Goal: Task Accomplishment & Management: Complete application form

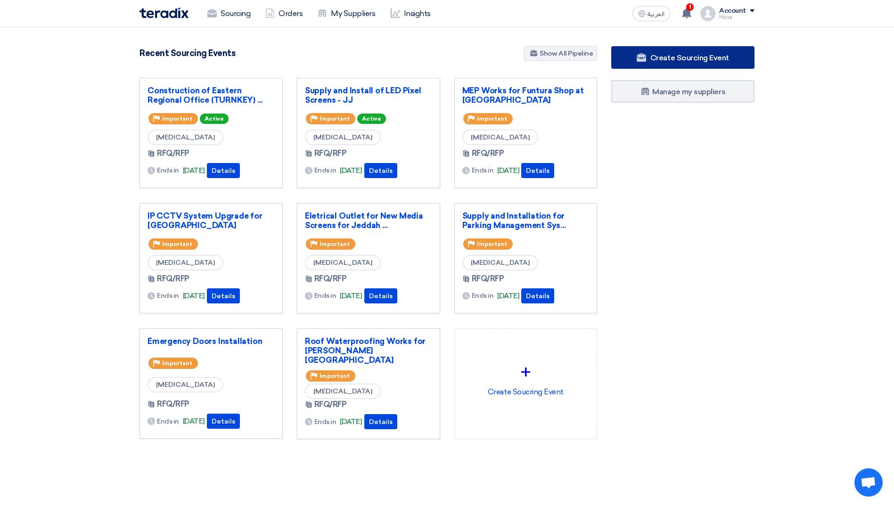
drag, startPoint x: 0, startPoint y: 0, endPoint x: 656, endPoint y: 58, distance: 658.4
click at [656, 58] on span "Create Sourcing Event" at bounding box center [689, 57] width 79 height 9
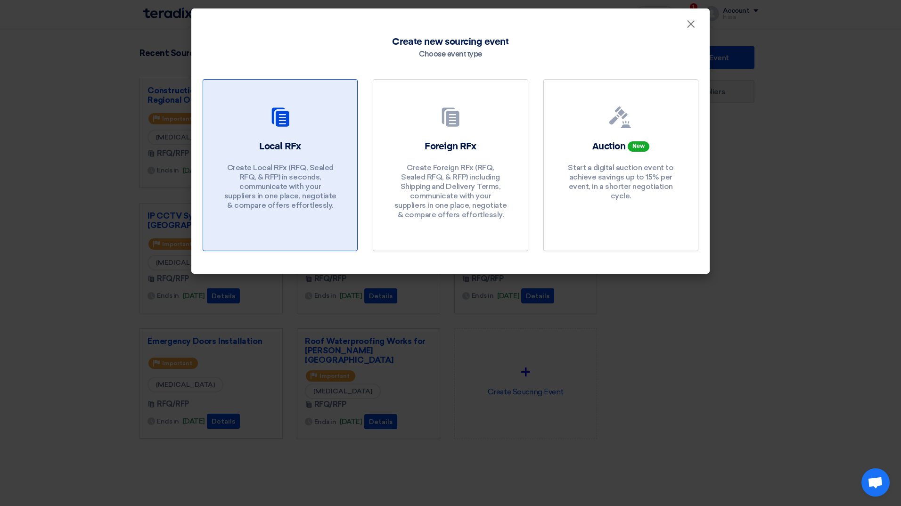
click at [277, 143] on h2 "Local RFx" at bounding box center [280, 146] width 42 height 13
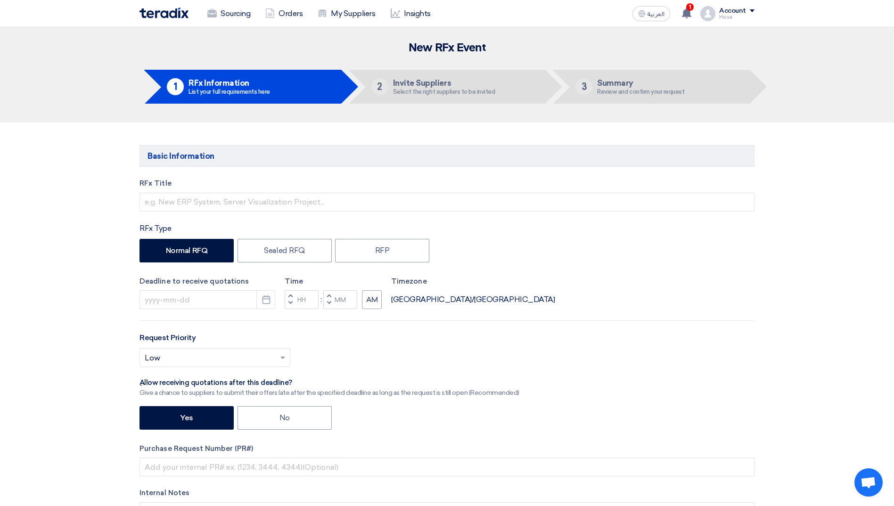
click at [663, 406] on div "Yes No" at bounding box center [446, 419] width 615 height 26
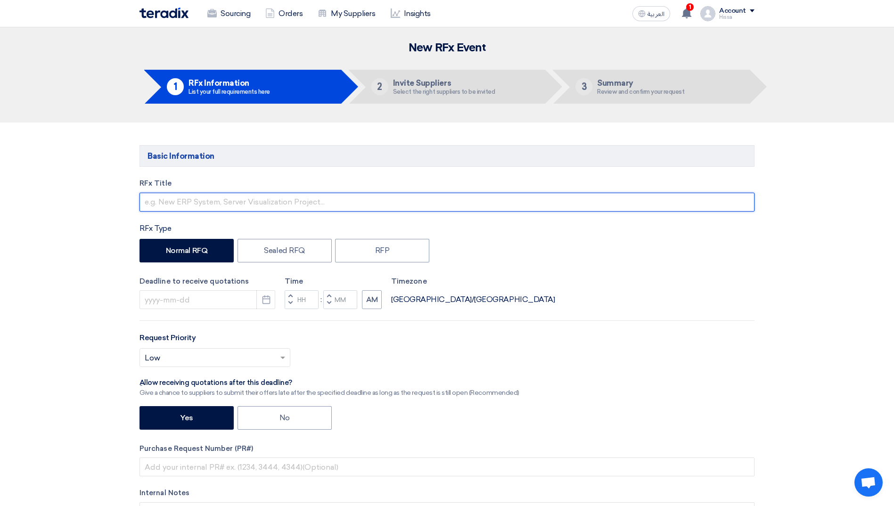
click at [241, 208] on input "text" at bounding box center [446, 202] width 615 height 19
paste input "AC-PACKAGE UNIT"
type input "AC-PACKAGE UNIT"
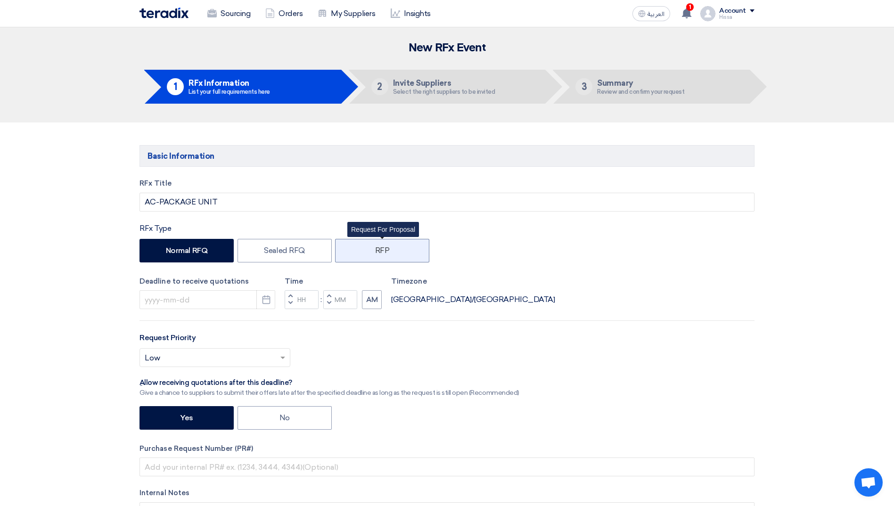
click at [383, 251] on label "RFP" at bounding box center [382, 251] width 94 height 24
click at [381, 251] on input "RFP" at bounding box center [378, 250] width 6 height 6
radio input "true"
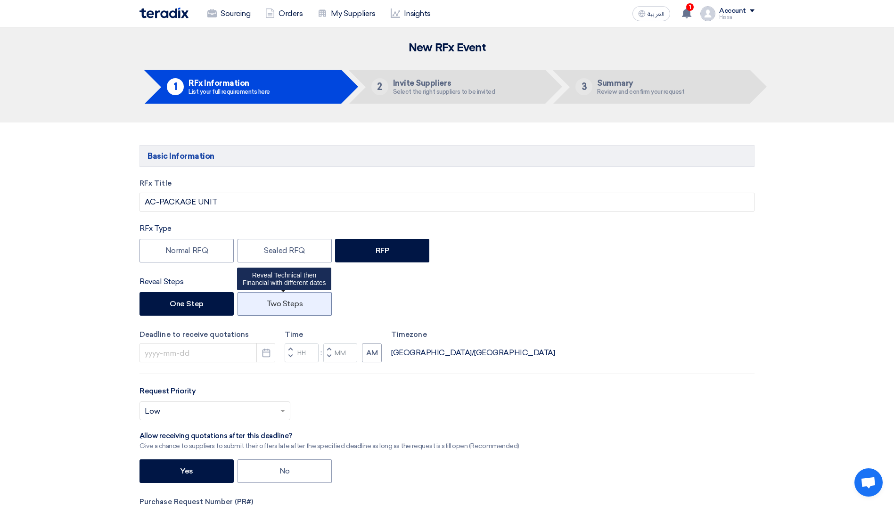
click at [279, 302] on label "Two Steps" at bounding box center [284, 304] width 94 height 24
click at [272, 302] on input "Two Steps" at bounding box center [269, 303] width 6 height 6
radio input "true"
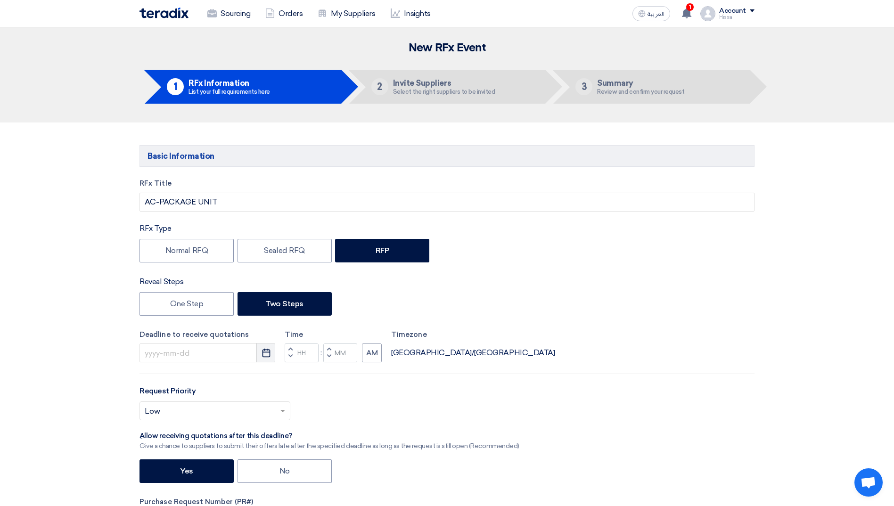
click at [266, 357] on use "button" at bounding box center [266, 353] width 8 height 8
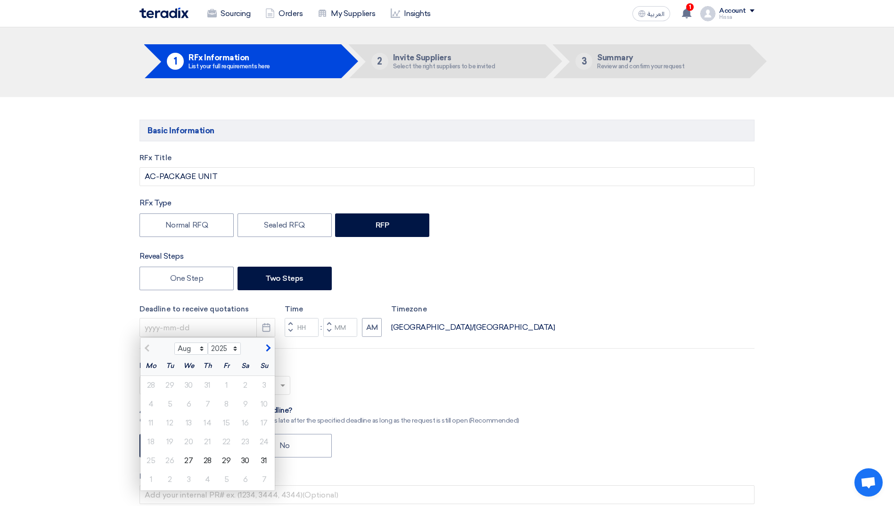
scroll to position [94, 0]
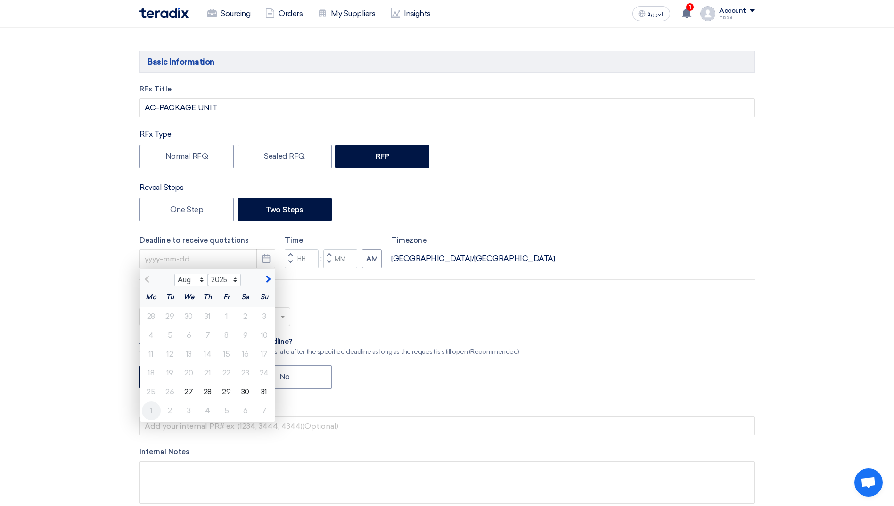
click at [149, 410] on div "1" at bounding box center [151, 410] width 19 height 19
type input "[DATE]"
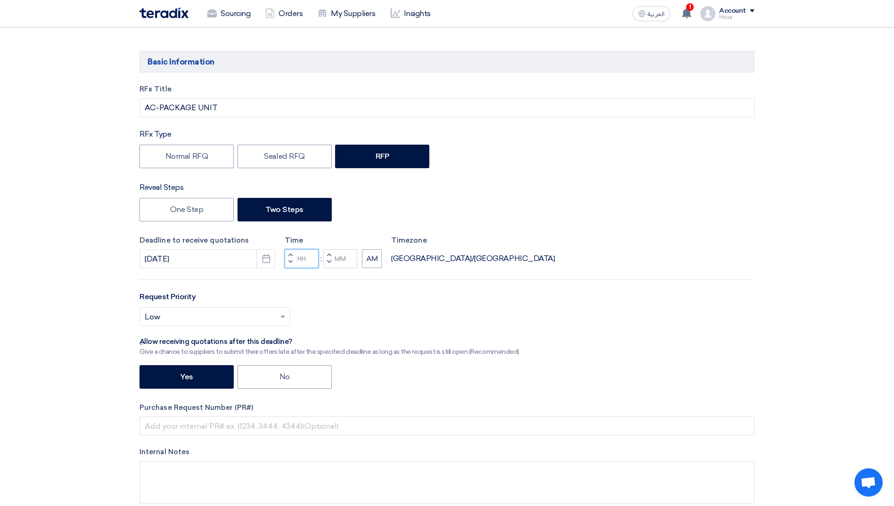
click at [312, 261] on input "Hours" at bounding box center [302, 258] width 34 height 19
type input "10"
click at [339, 260] on input "Minutes" at bounding box center [340, 258] width 34 height 19
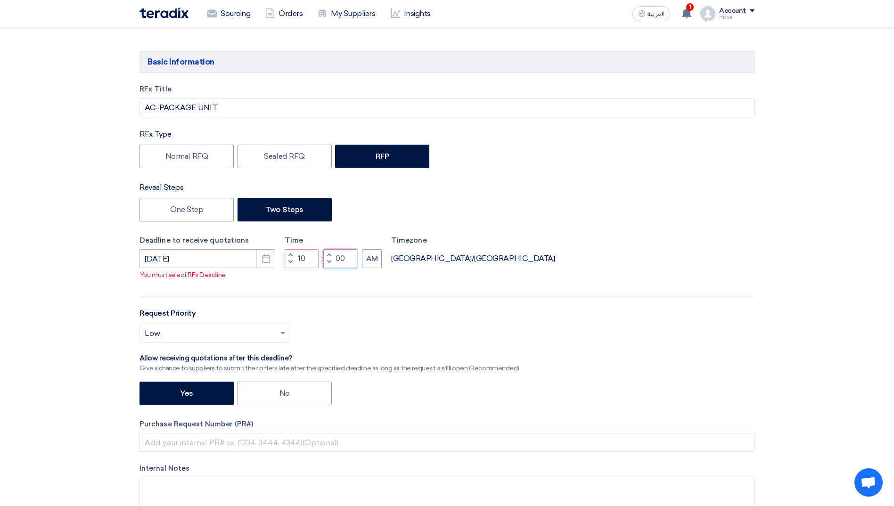
type input "00"
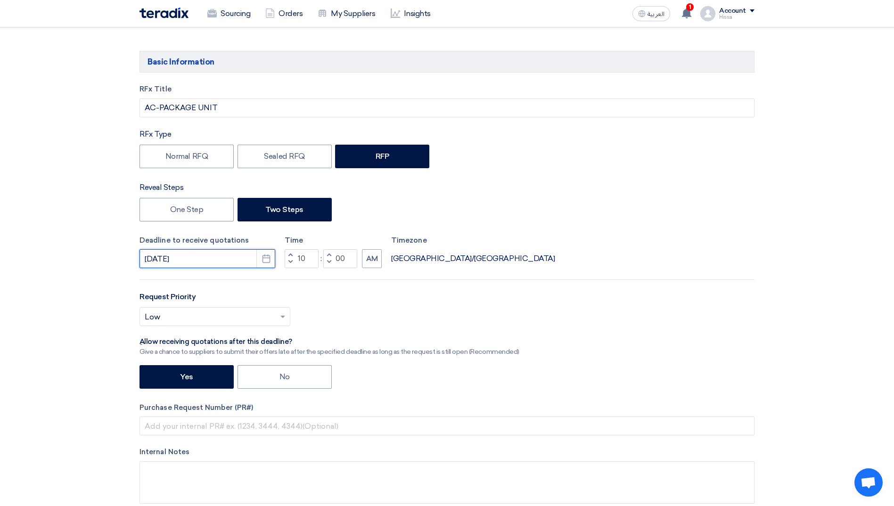
click at [192, 264] on input "[DATE]" at bounding box center [207, 258] width 136 height 19
select select "9"
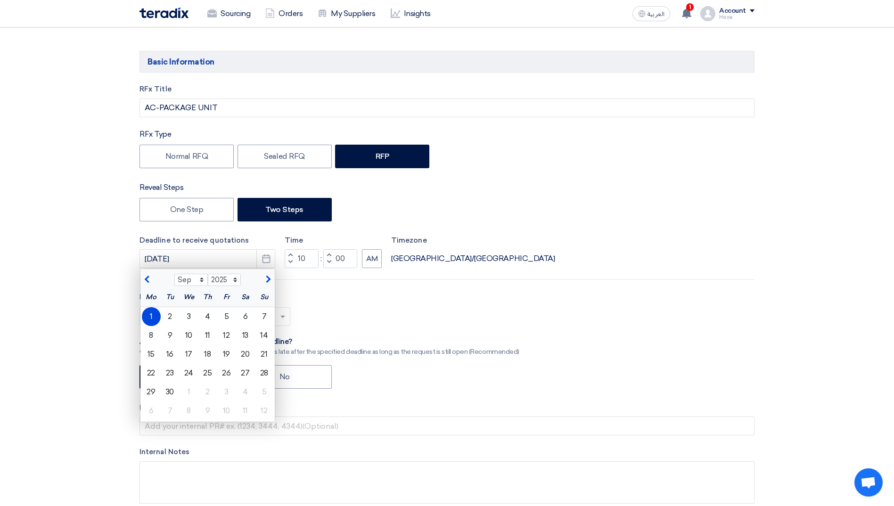
click at [150, 312] on div "1" at bounding box center [151, 316] width 19 height 19
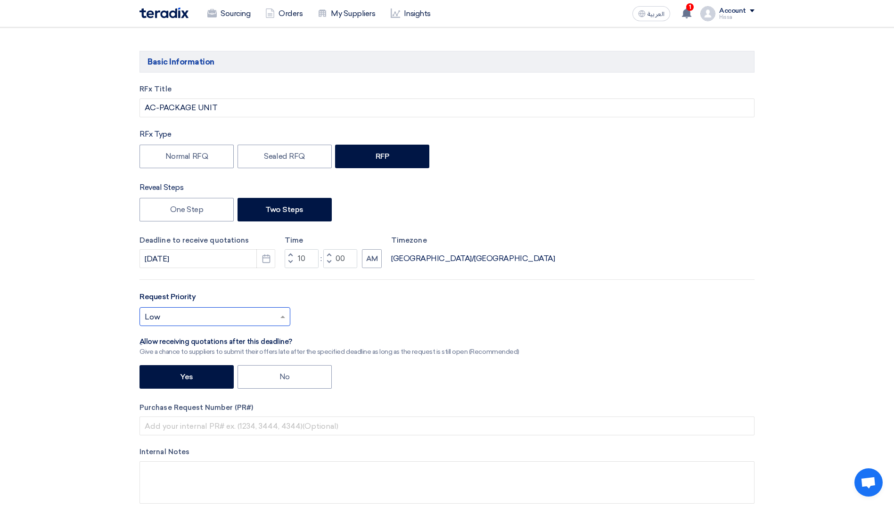
click at [286, 319] on span at bounding box center [284, 316] width 12 height 11
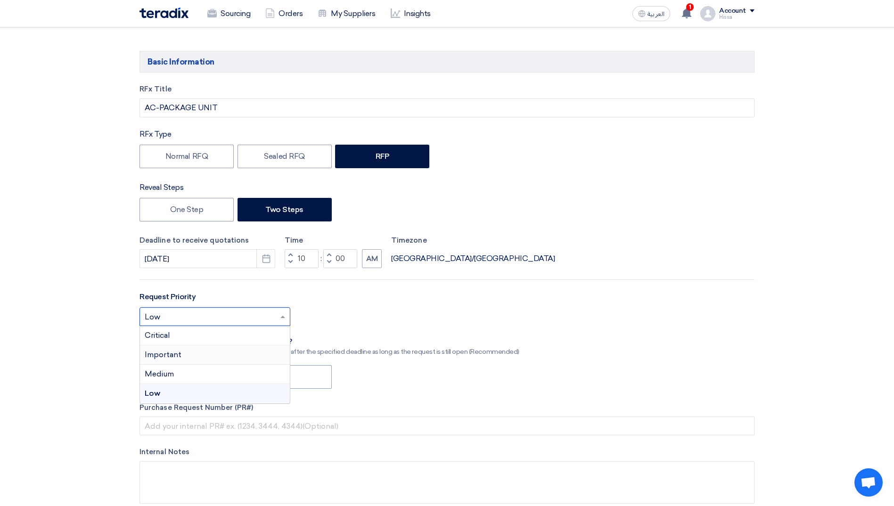
click at [213, 359] on div "Important" at bounding box center [215, 354] width 150 height 19
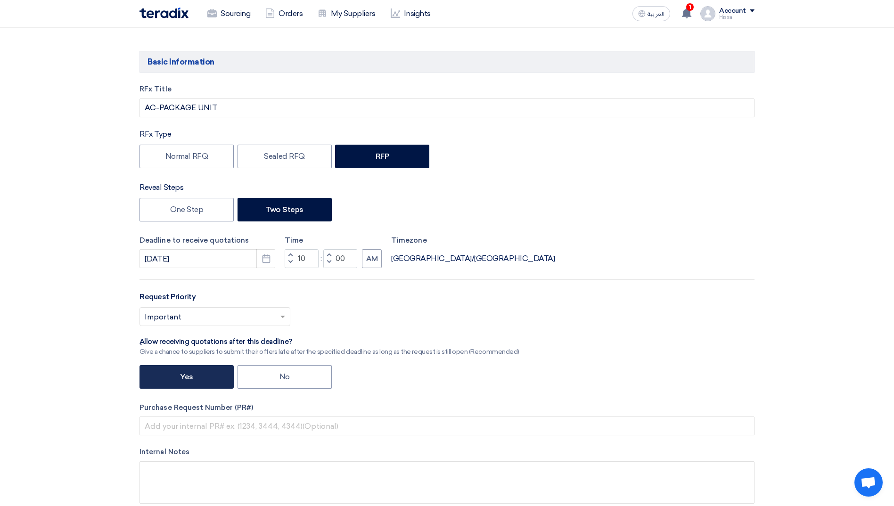
click at [207, 376] on label "Yes" at bounding box center [186, 377] width 94 height 24
click at [186, 376] on input "Yes" at bounding box center [183, 376] width 6 height 6
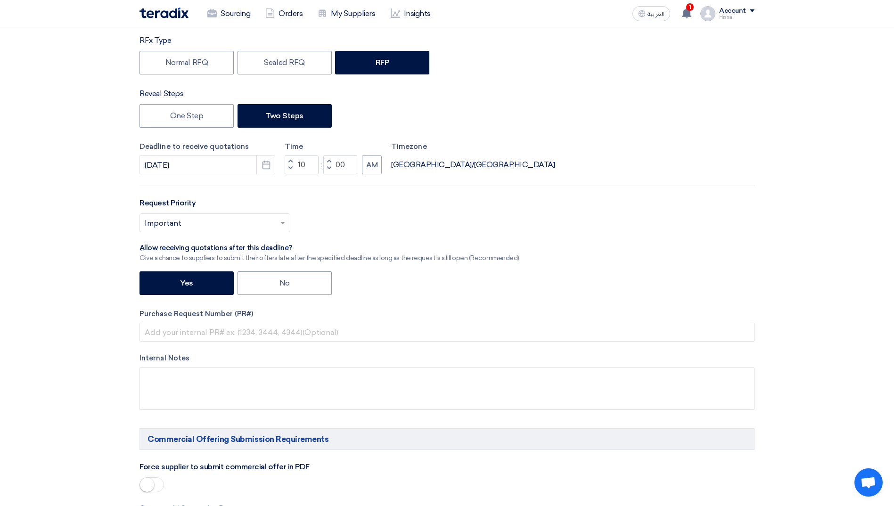
scroll to position [188, 0]
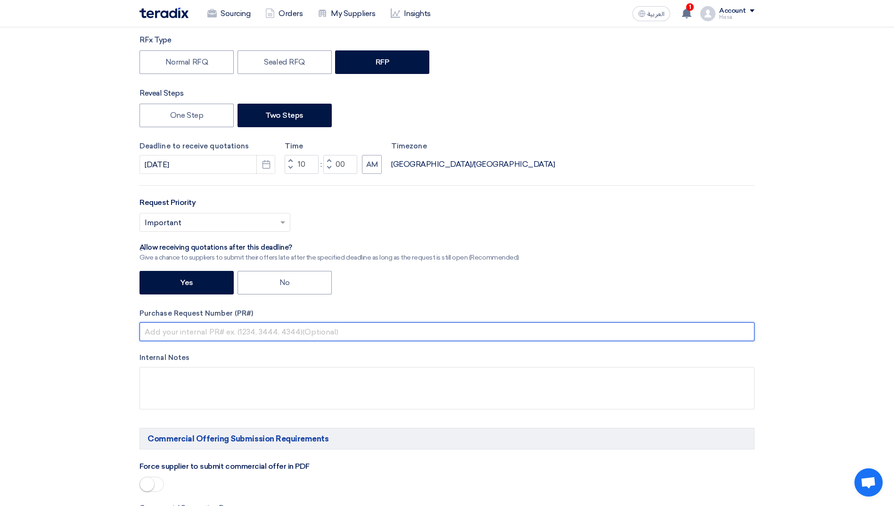
click at [191, 328] on input "text" at bounding box center [446, 331] width 615 height 19
paste input "ACC-00020946"
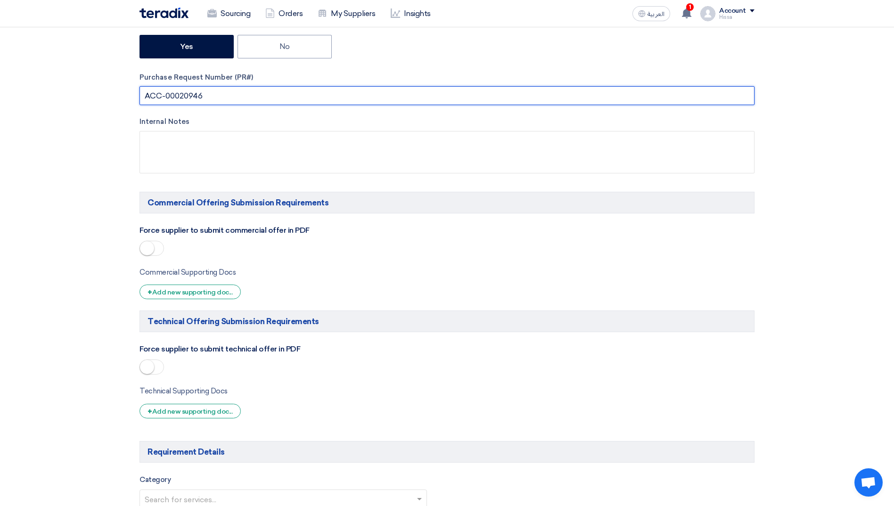
scroll to position [424, 0]
type input "ACC-00020946"
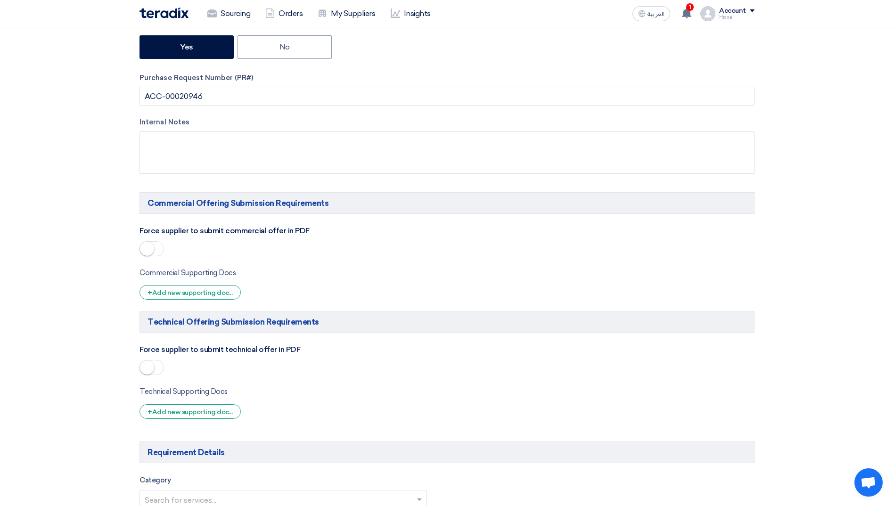
click at [150, 245] on small at bounding box center [147, 249] width 14 height 14
click at [144, 363] on small at bounding box center [147, 367] width 14 height 14
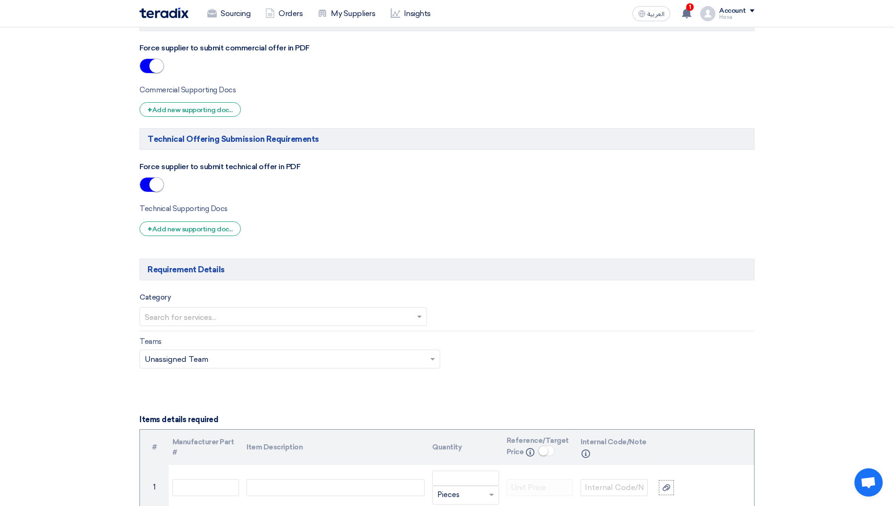
scroll to position [613, 0]
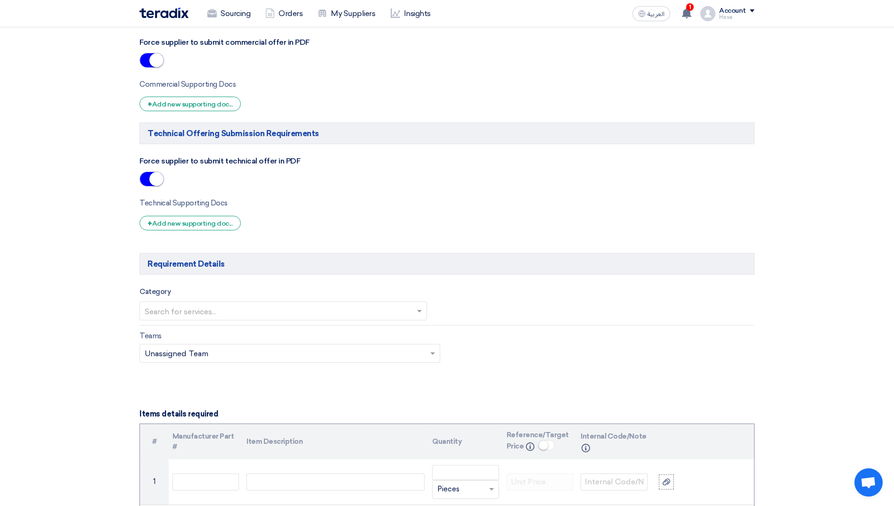
click at [422, 309] on span at bounding box center [421, 310] width 12 height 11
click at [332, 334] on div "[MEDICAL_DATA]" at bounding box center [283, 329] width 286 height 19
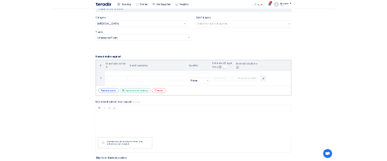
scroll to position [895, 0]
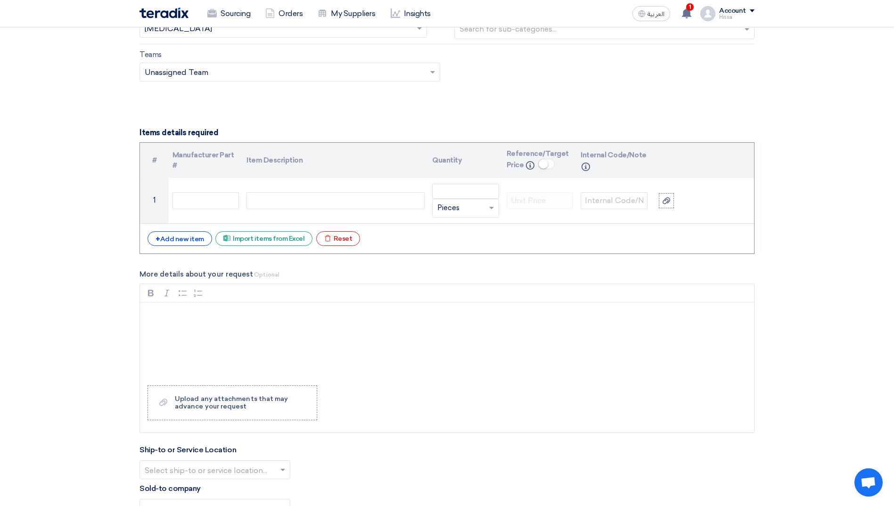
click at [371, 123] on form "Basic Information RFx Title AC-PACKAGE UNIT RFx Type Normal RFQ Sealed RFQ RFP …" at bounding box center [446, 46] width 615 height 1593
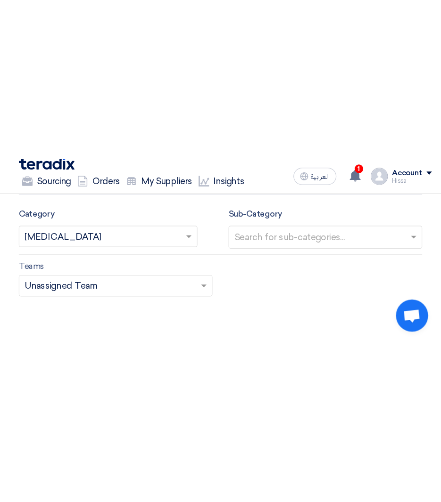
scroll to position [885, 0]
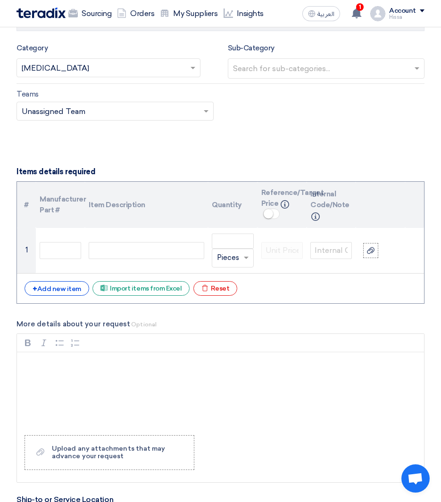
click at [317, 114] on form "Basic Information RFx Title AC-PACKAGE UNIT RFx Type Normal RFQ Sealed RFQ RFP …" at bounding box center [220, 76] width 408 height 1633
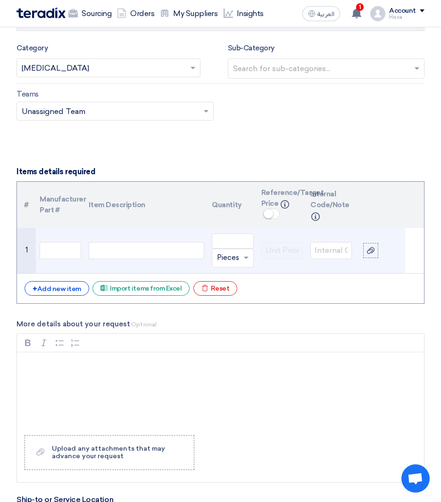
click at [98, 242] on div at bounding box center [146, 250] width 115 height 17
paste div
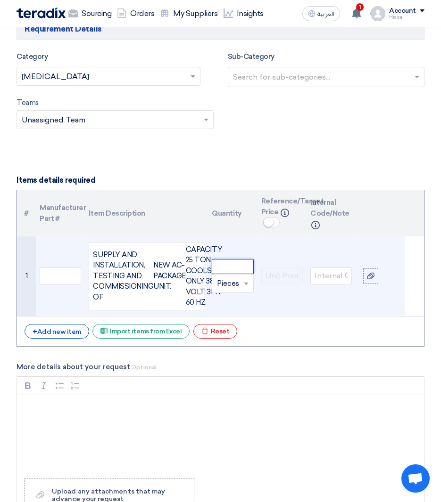
click at [235, 259] on input "number" at bounding box center [232, 266] width 41 height 15
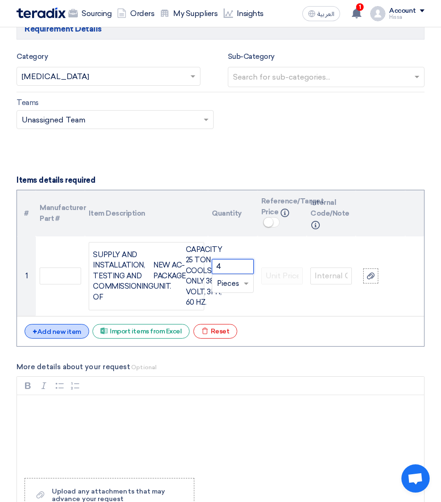
type input "4"
click at [69, 324] on div "+ Add new item" at bounding box center [57, 331] width 65 height 15
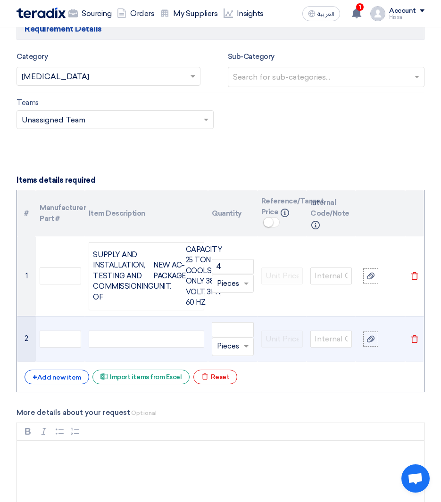
click at [140, 331] on div at bounding box center [146, 339] width 115 height 17
paste div
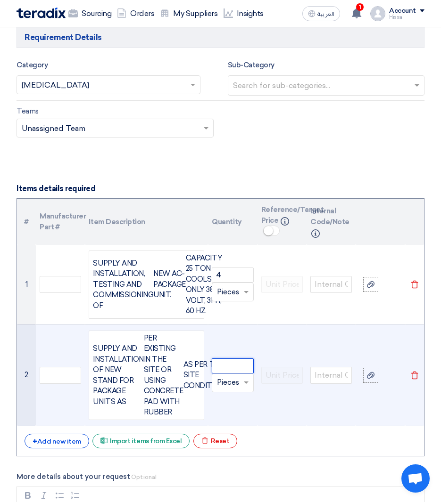
click at [235, 359] on input "number" at bounding box center [232, 366] width 41 height 15
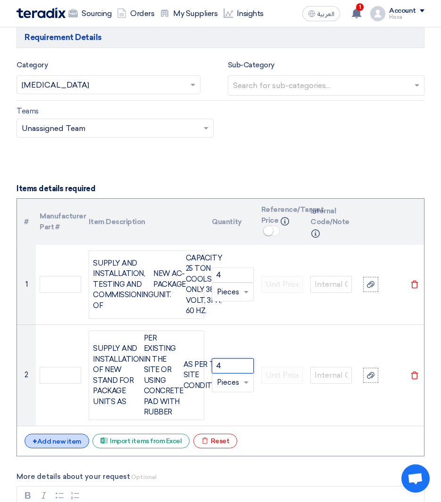
type input "4"
click at [66, 434] on div "+ Add new item" at bounding box center [57, 441] width 65 height 15
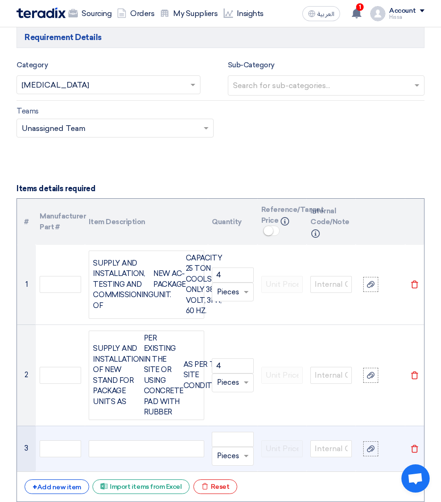
click at [111, 441] on div at bounding box center [146, 449] width 115 height 17
paste div
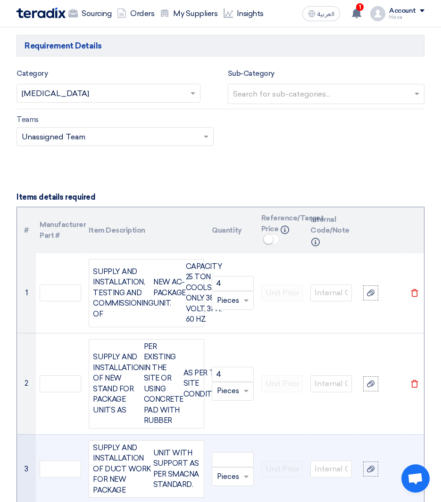
click at [231, 469] on input "text" at bounding box center [227, 476] width 20 height 15
click at [229, 403] on span "Kilogram" at bounding box center [232, 407] width 30 height 8
click at [229, 452] on input "number" at bounding box center [232, 459] width 41 height 15
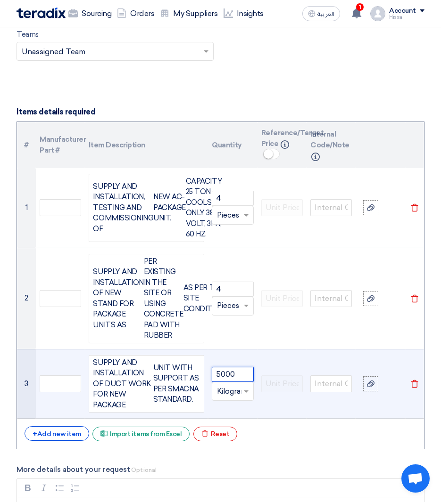
scroll to position [954, 0]
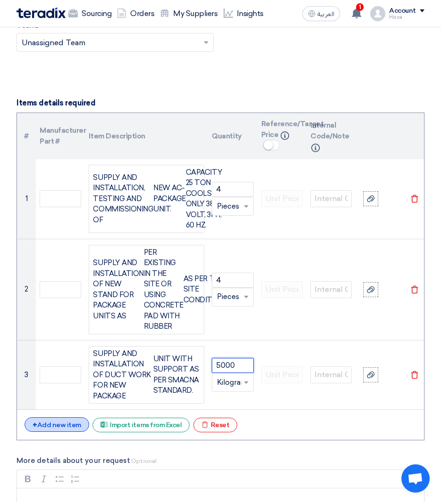
type input "5000"
click at [73, 417] on div "+ Add new item" at bounding box center [57, 424] width 65 height 15
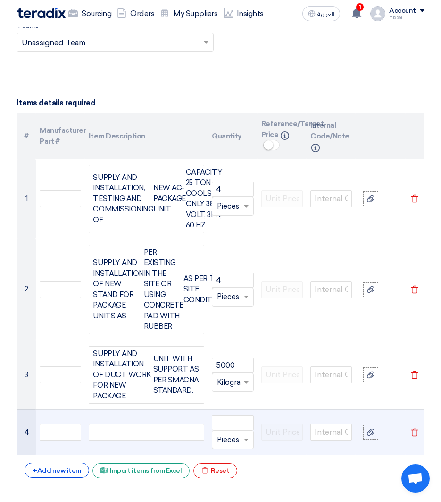
click at [142, 424] on div at bounding box center [146, 432] width 115 height 17
paste div
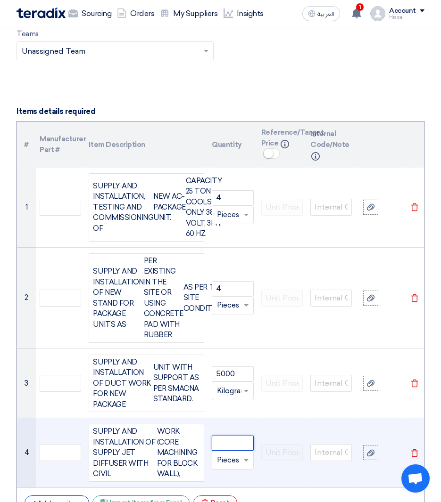
click at [230, 436] on input "number" at bounding box center [232, 443] width 41 height 15
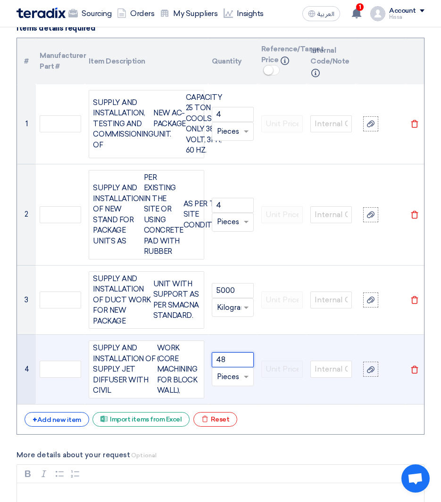
scroll to position [1040, 0]
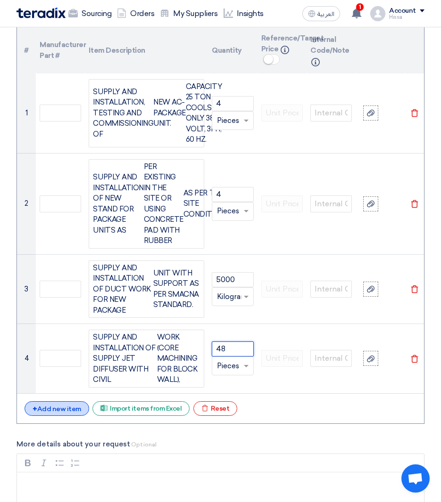
type input "48"
click at [69, 401] on div "+ Add new item" at bounding box center [57, 408] width 65 height 15
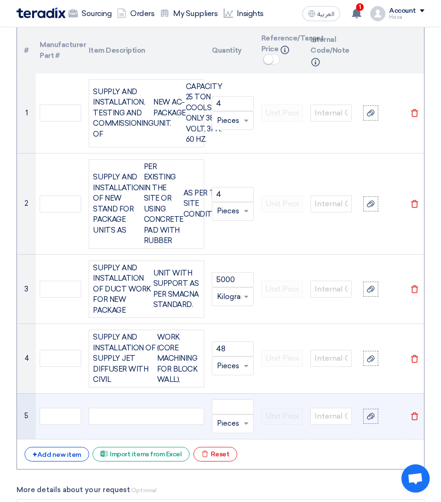
click at [152, 408] on div at bounding box center [146, 416] width 115 height 17
paste div
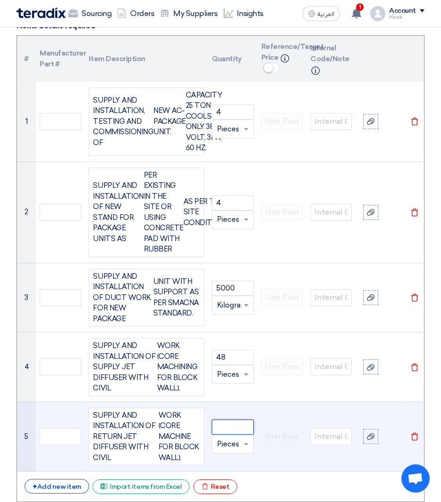
click at [233, 420] on input "number" at bounding box center [232, 427] width 41 height 15
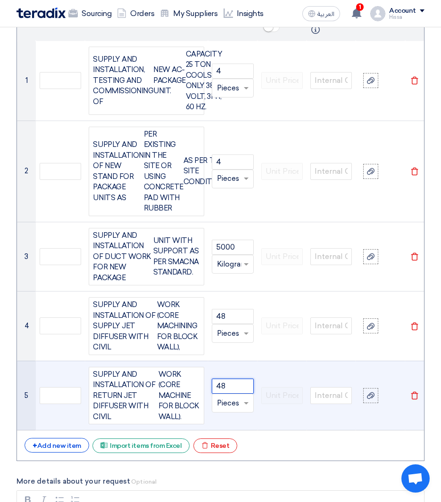
scroll to position [1126, 0]
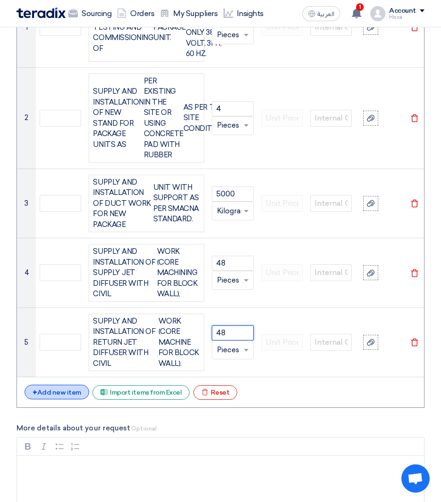
type input "48"
click at [71, 385] on div "+ Add new item" at bounding box center [57, 392] width 65 height 15
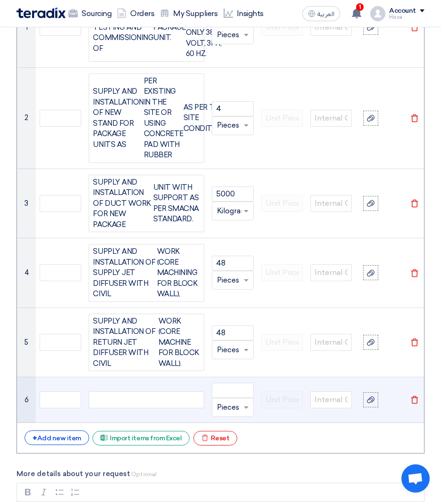
click at [155, 392] on div at bounding box center [146, 400] width 115 height 17
paste div
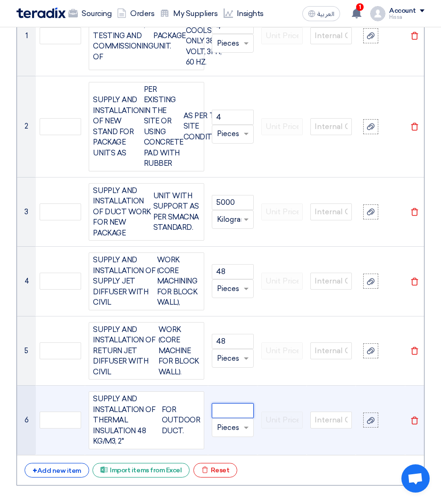
click at [230, 403] on input "number" at bounding box center [232, 410] width 41 height 15
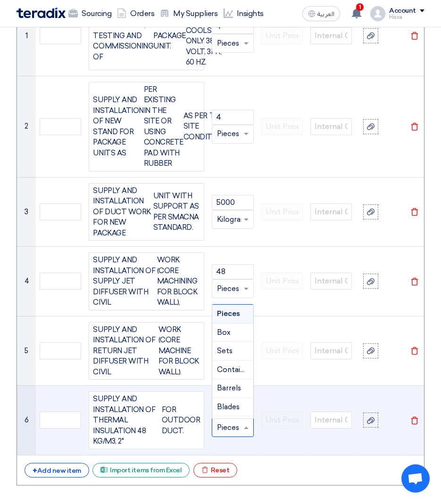
click at [230, 420] on input "text" at bounding box center [227, 427] width 20 height 15
click at [230, 362] on span "Square" at bounding box center [229, 366] width 24 height 8
click at [239, 420] on div at bounding box center [232, 427] width 41 height 15
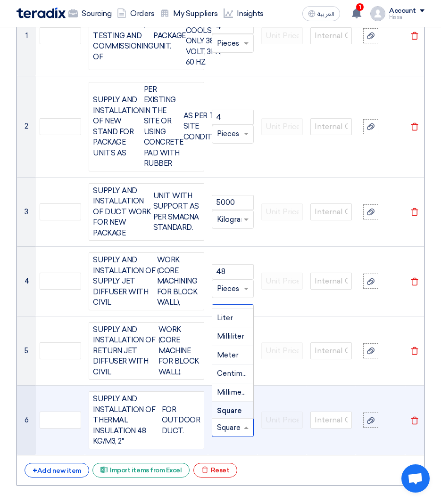
click at [239, 420] on div at bounding box center [232, 427] width 41 height 15
drag, startPoint x: 217, startPoint y: 386, endPoint x: 235, endPoint y: 389, distance: 18.2
click at [235, 420] on input "text" at bounding box center [227, 427] width 20 height 15
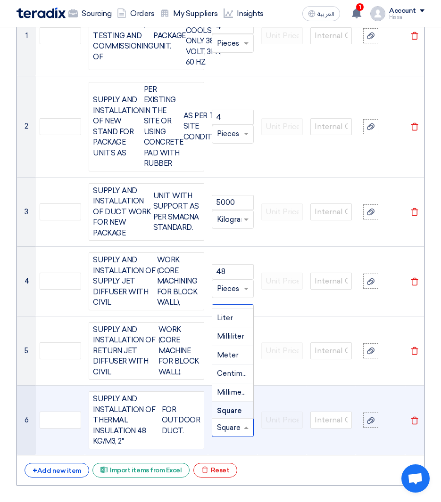
click at [235, 420] on input "text" at bounding box center [227, 427] width 20 height 15
click at [257, 411] on td at bounding box center [281, 421] width 49 height 70
click at [247, 423] on span at bounding box center [247, 428] width 12 height 11
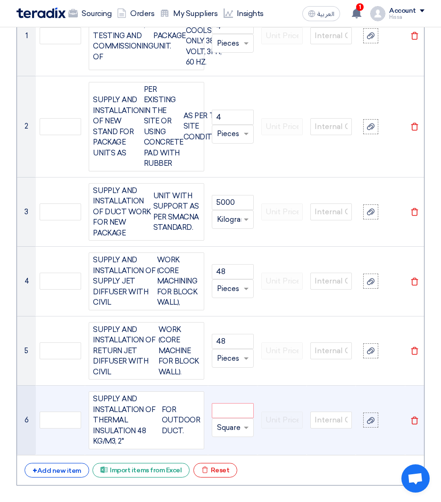
click at [253, 408] on td "Unit × Square" at bounding box center [232, 421] width 49 height 70
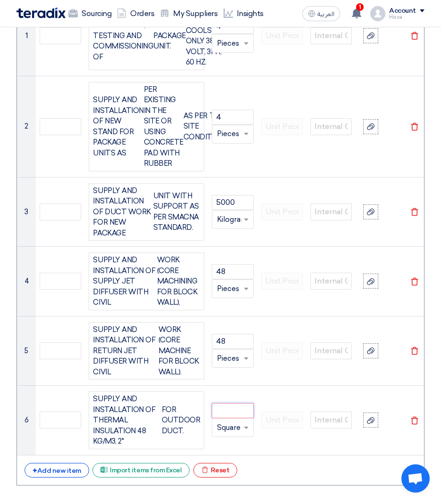
click at [227, 403] on input "number" at bounding box center [232, 410] width 41 height 15
type input "840"
click at [58, 463] on div "+ Add new item" at bounding box center [57, 470] width 65 height 15
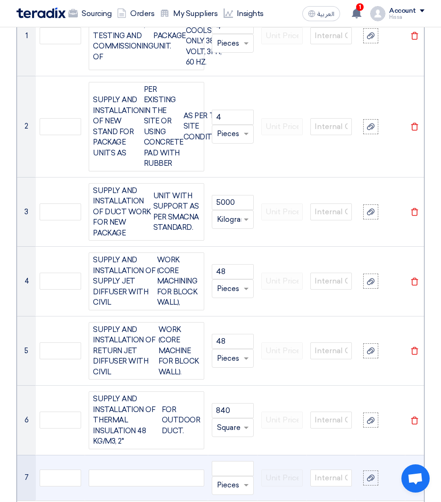
click at [194, 470] on div at bounding box center [146, 478] width 115 height 17
paste div
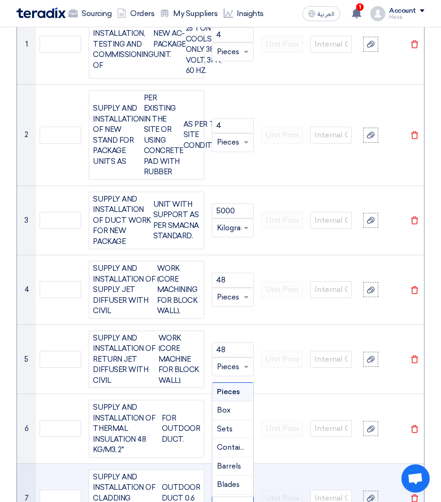
click at [242, 498] on div at bounding box center [232, 505] width 41 height 15
click at [229, 440] on span "Square" at bounding box center [229, 444] width 24 height 8
click at [229, 482] on input "number" at bounding box center [232, 489] width 41 height 15
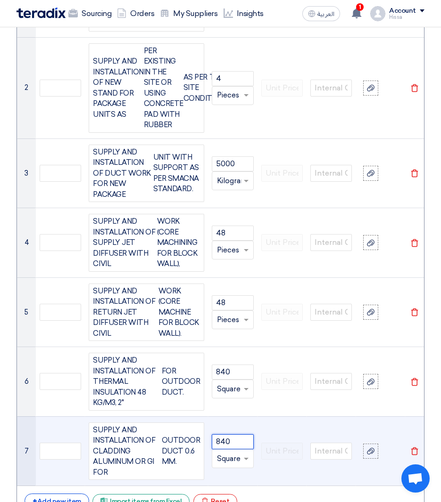
scroll to position [1203, 0]
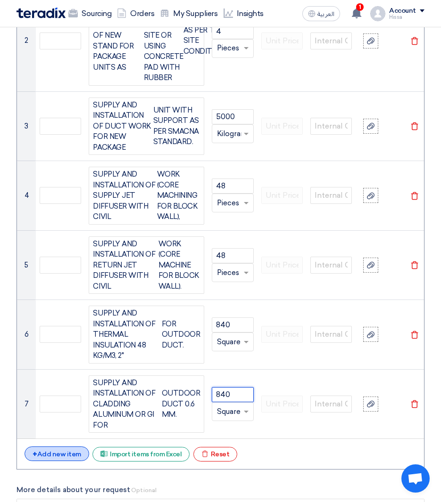
type input "840"
click at [65, 447] on div "+ Add new item" at bounding box center [57, 454] width 65 height 15
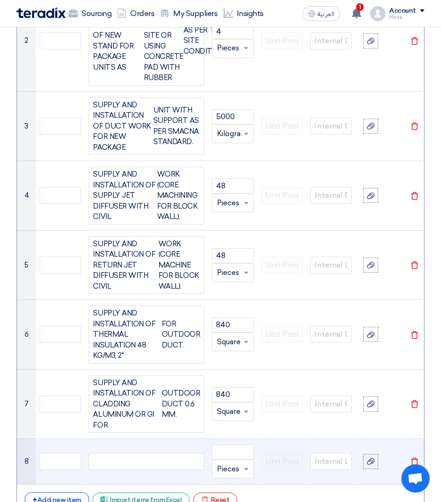
click at [172, 453] on div at bounding box center [146, 461] width 115 height 17
paste div
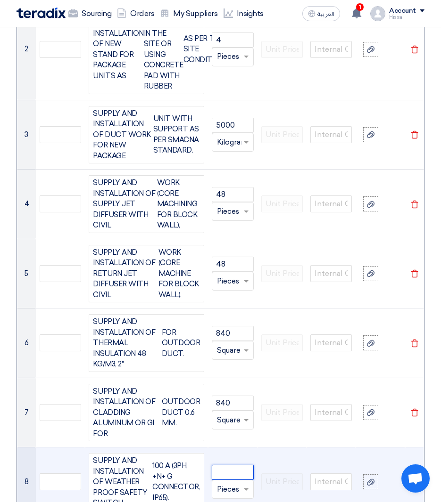
click at [238, 465] on input "number" at bounding box center [232, 472] width 41 height 15
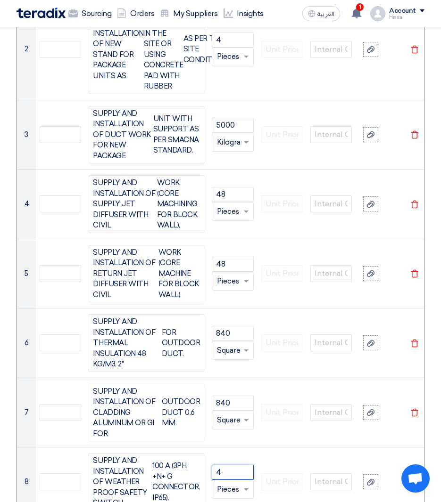
type input "4"
